Goal: Task Accomplishment & Management: Complete application form

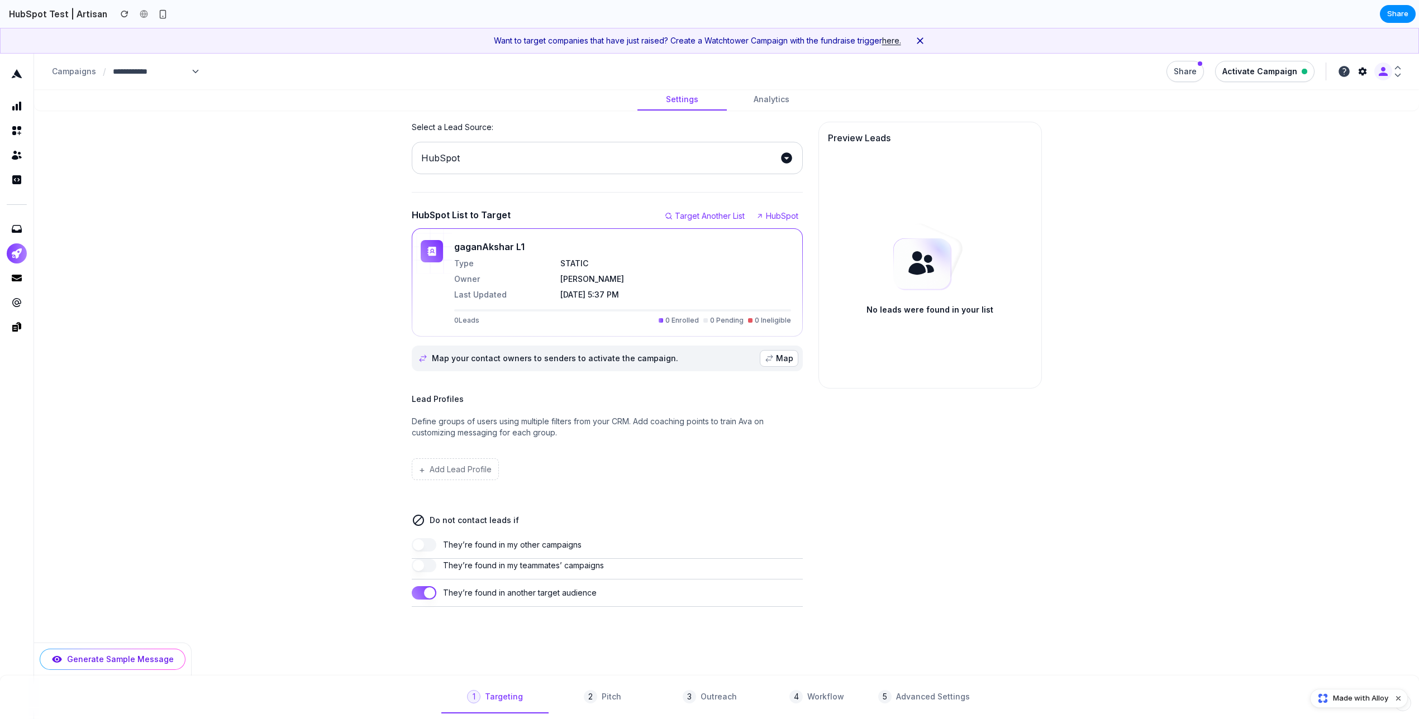
click at [355, 247] on div "Select a Lead Source: HubSpot HubSpot List to Target Target Another List HubSpo…" at bounding box center [726, 364] width 1358 height 485
click at [337, 219] on div "Select a Lead Source: HubSpot HubSpot List to Target Target Another List HubSpo…" at bounding box center [726, 364] width 1358 height 485
click at [357, 444] on div "Select a Lead Source: HubSpot HubSpot List to Target Target Another List HubSpo…" at bounding box center [726, 364] width 1358 height 485
click at [394, 508] on div "Select a Lead Source: HubSpot HubSpot List to Target Target Another List HubSpo…" at bounding box center [726, 364] width 1358 height 485
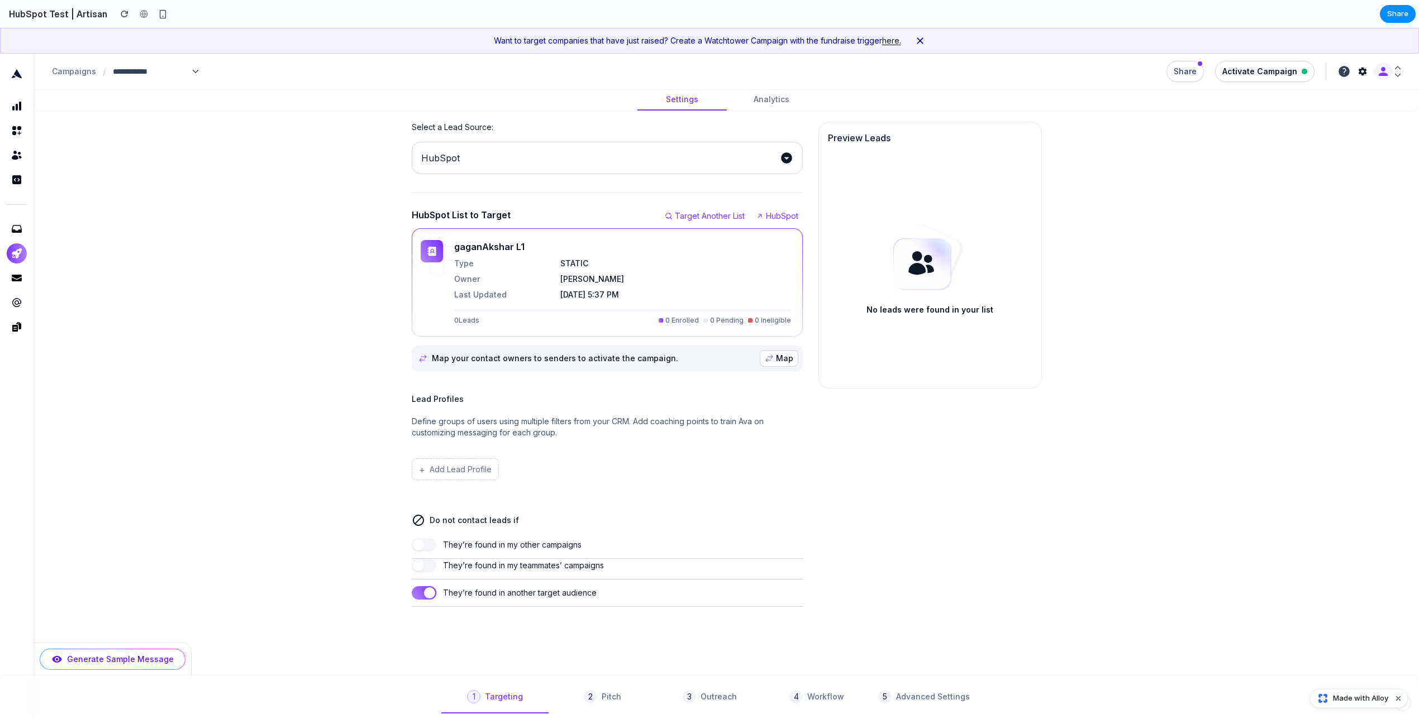
click at [459, 499] on div "Select a Lead Source: HubSpot HubSpot List to Target Target Another List HubSpo…" at bounding box center [607, 364] width 391 height 485
click at [474, 467] on button "+ Add Lead Profile" at bounding box center [455, 470] width 87 height 22
click at [474, 462] on button "+ Add Lead Profile" at bounding box center [455, 470] width 87 height 22
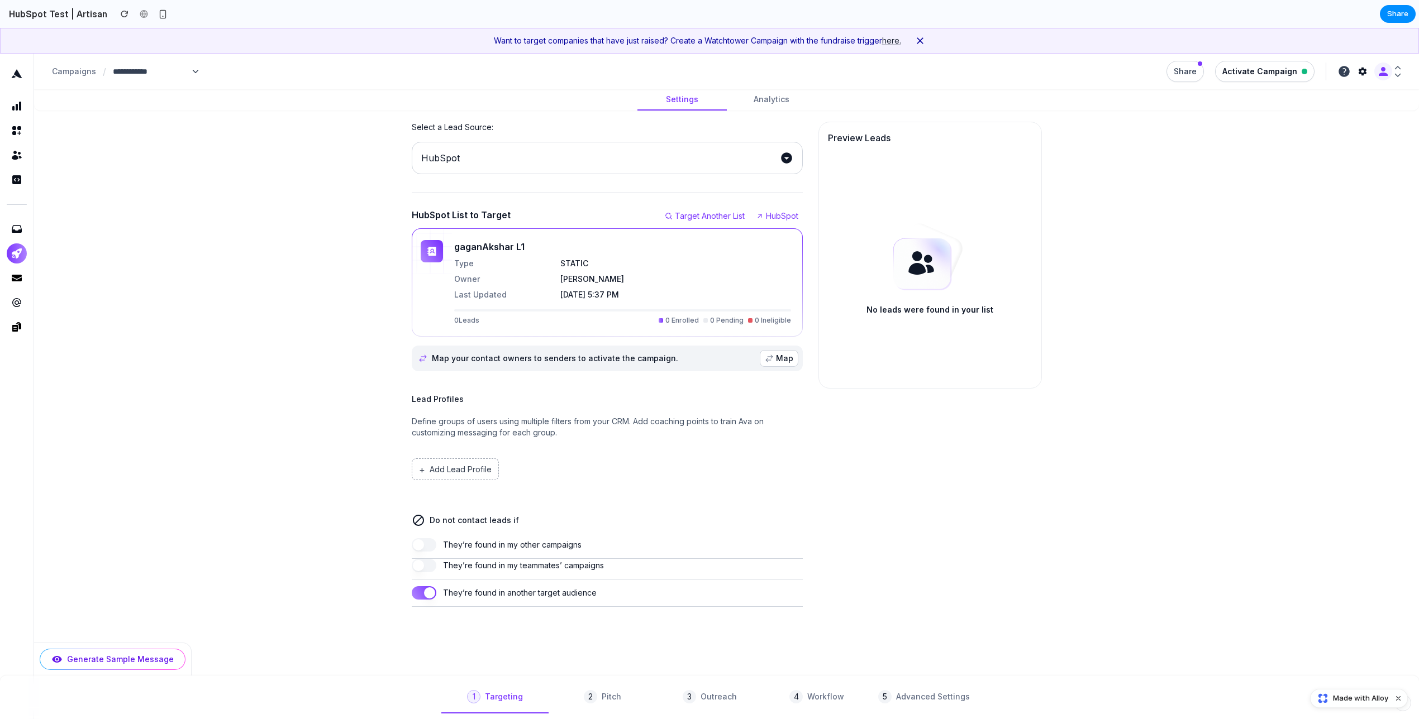
click at [466, 469] on button "+ Add Lead Profile" at bounding box center [455, 470] width 87 height 22
click at [1135, 507] on div "Select a Lead Source: HubSpot HubSpot List to Target Target Another List HubSpo…" at bounding box center [726, 364] width 1358 height 485
